Goal: Task Accomplishment & Management: Manage account settings

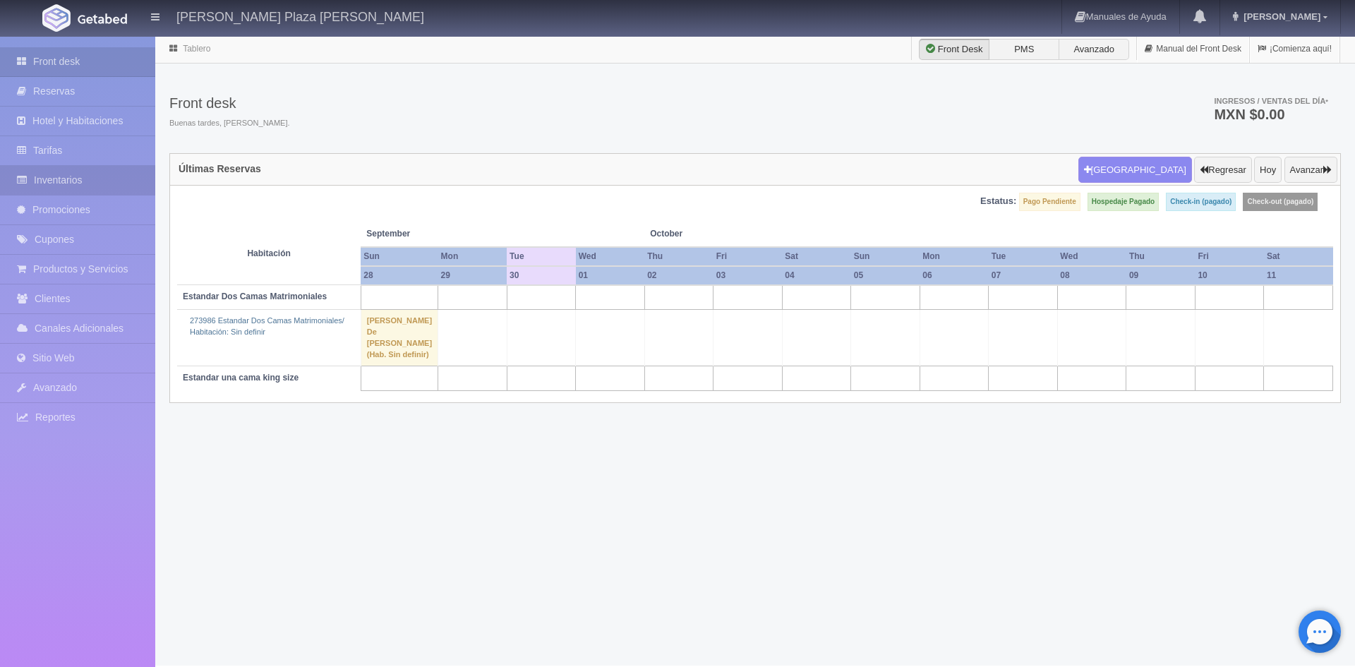
click at [66, 176] on link "Inventarios" at bounding box center [77, 180] width 155 height 29
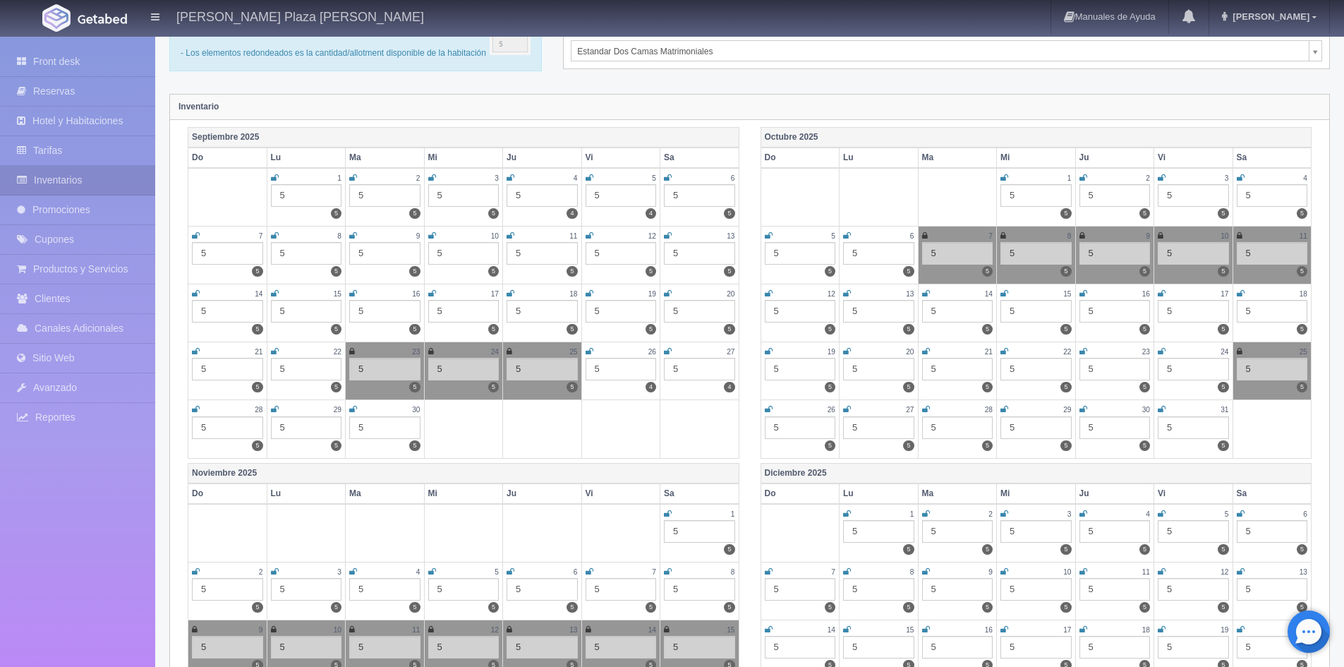
scroll to position [212, 0]
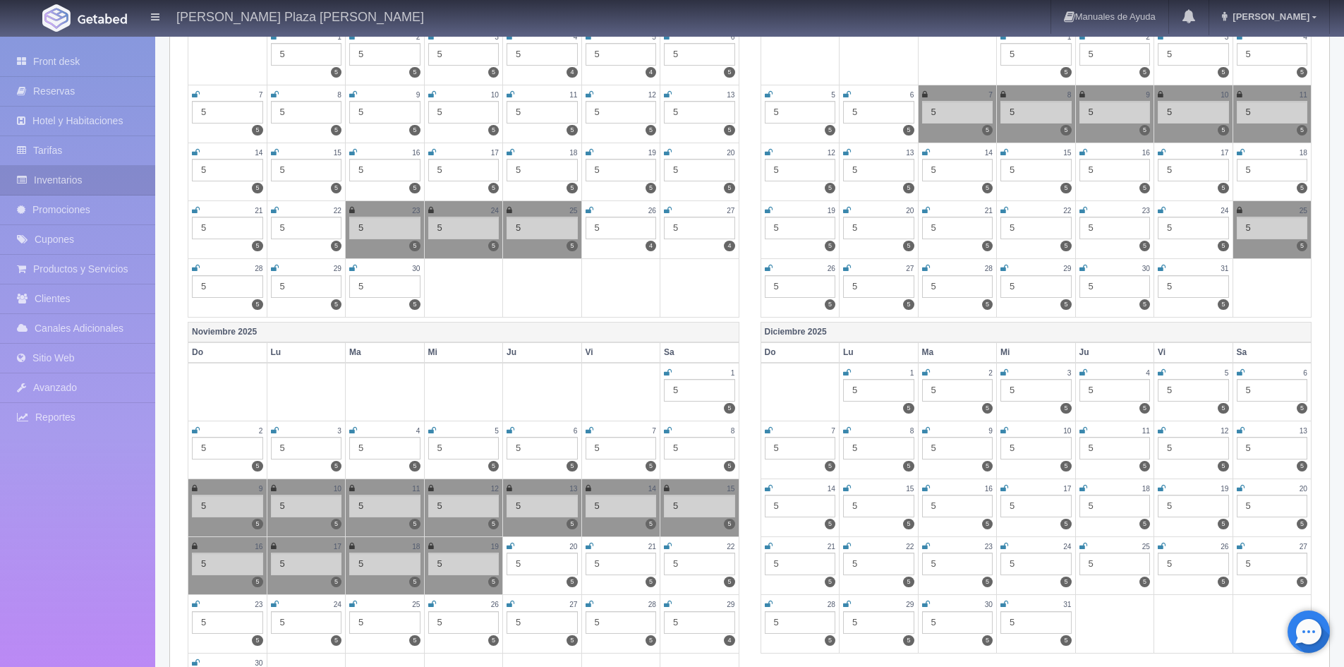
click at [428, 431] on icon at bounding box center [432, 430] width 8 height 8
click at [509, 432] on icon at bounding box center [511, 430] width 8 height 8
click at [586, 432] on icon at bounding box center [590, 430] width 8 height 8
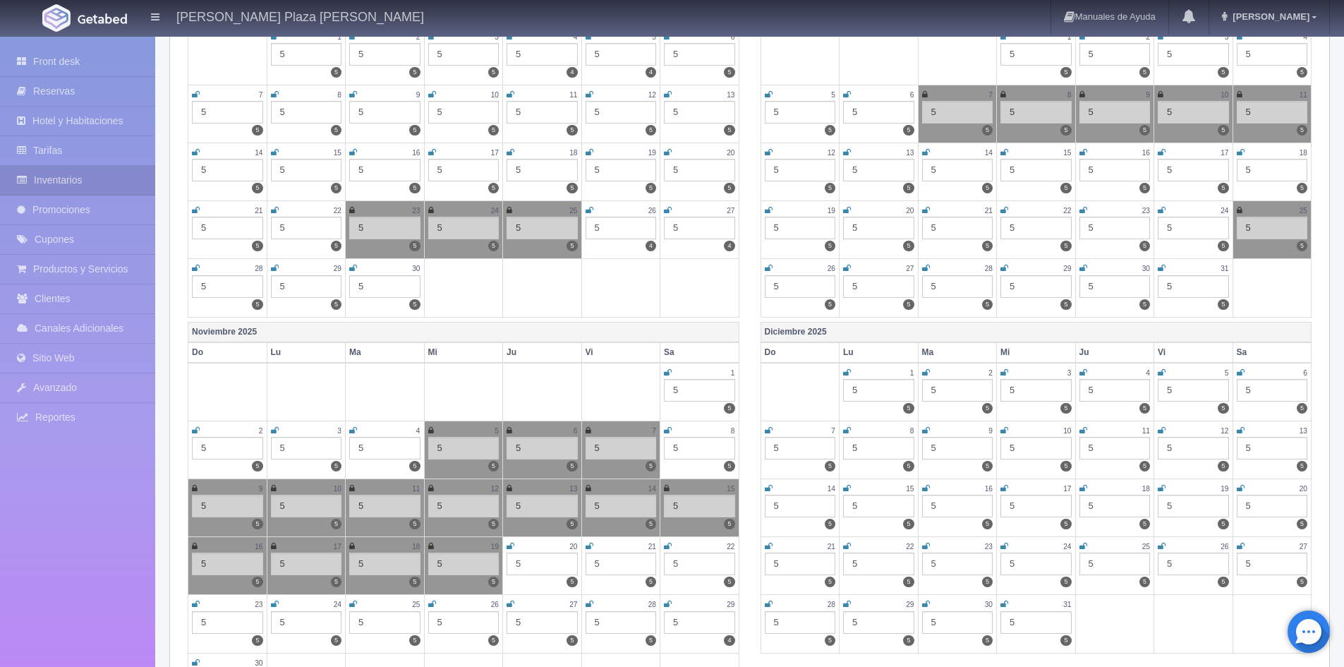
click at [667, 433] on icon at bounding box center [668, 430] width 8 height 8
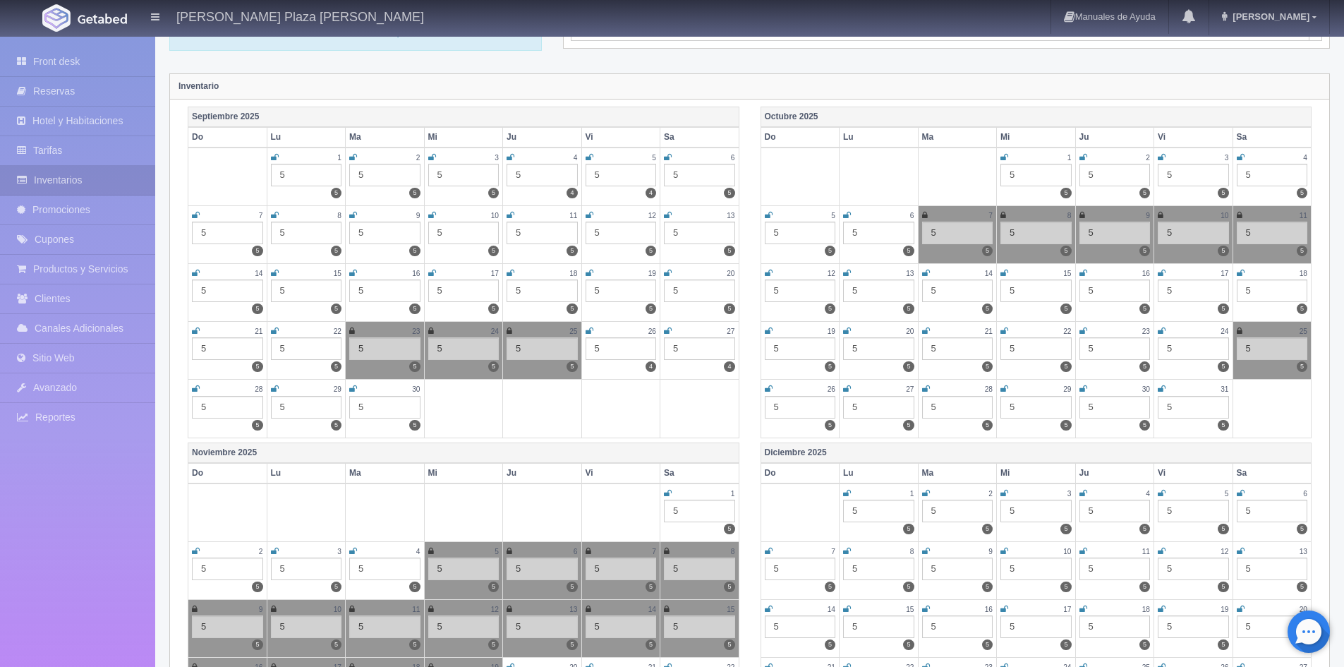
scroll to position [0, 0]
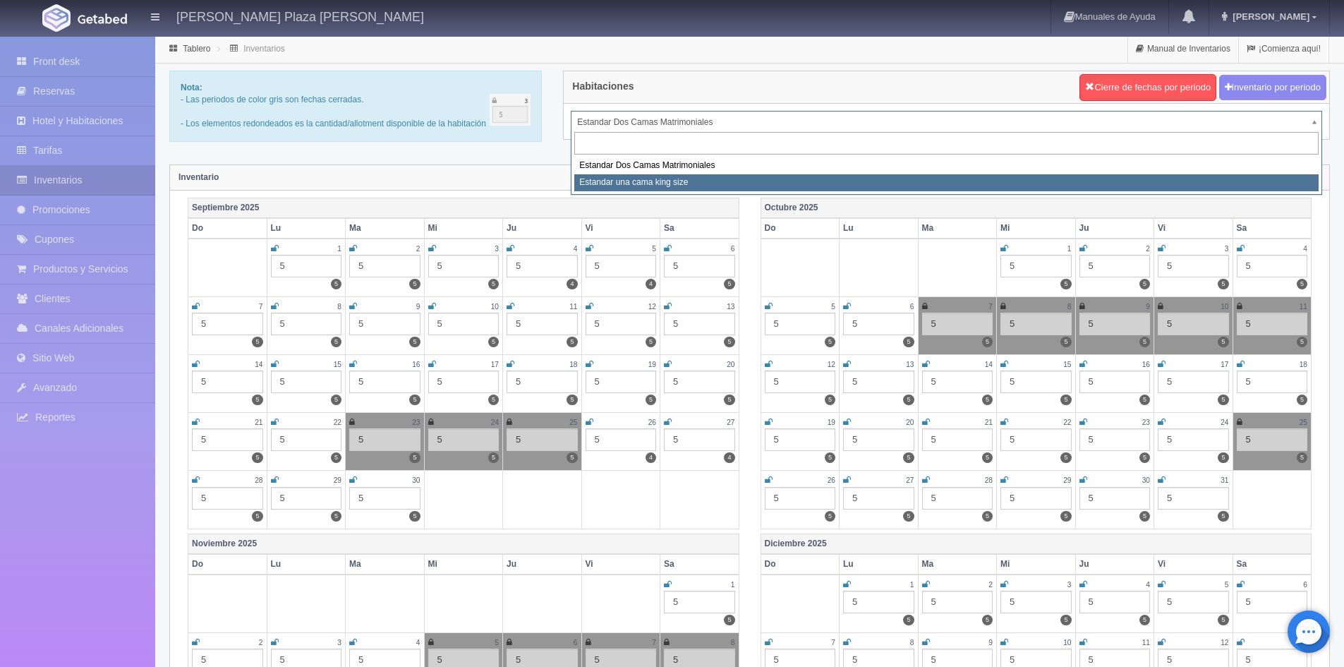
select select "324"
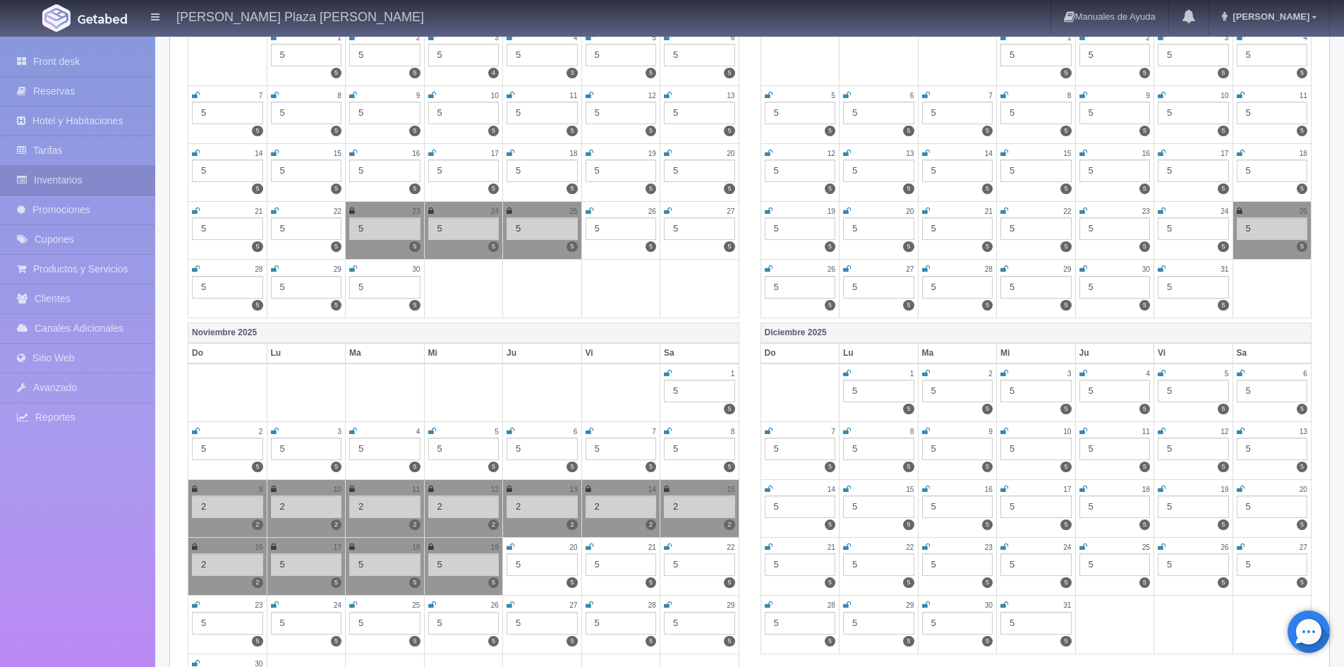
scroll to position [212, 0]
click at [430, 430] on icon at bounding box center [432, 430] width 8 height 8
click at [511, 431] on icon at bounding box center [511, 430] width 8 height 8
click at [591, 430] on icon at bounding box center [590, 430] width 8 height 8
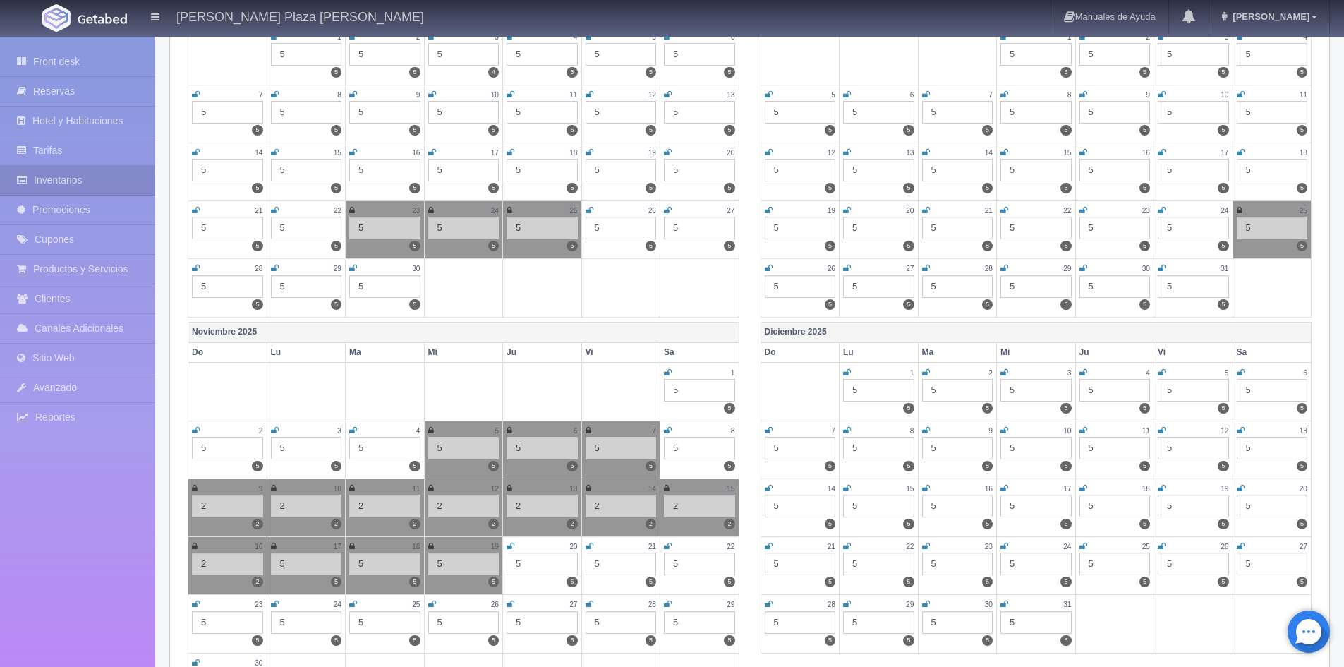
click at [666, 430] on icon at bounding box center [668, 430] width 8 height 8
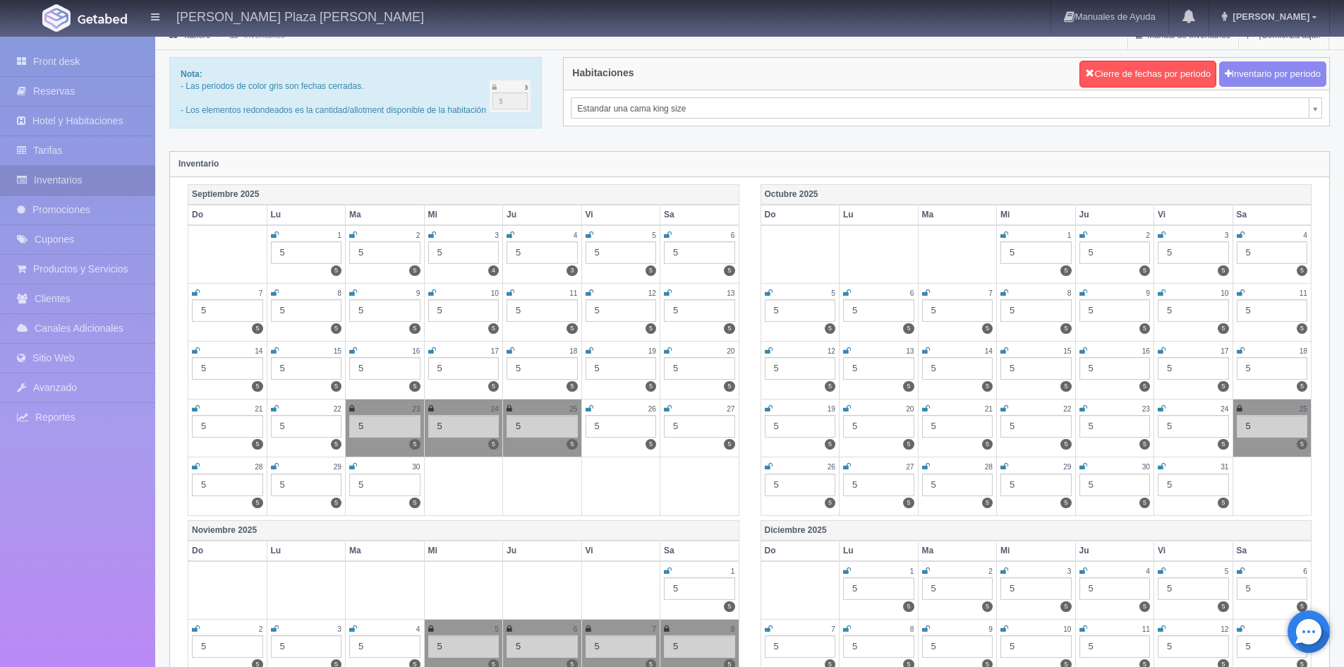
scroll to position [0, 0]
